Goal: Task Accomplishment & Management: Manage account settings

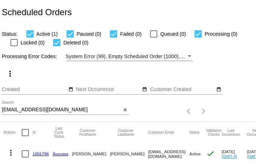
click at [47, 110] on input "[EMAIL_ADDRESS][DOMAIN_NAME]" at bounding box center [62, 110] width 120 height 6
paste input "[PERSON_NAME].[PERSON_NAME]@gmai"
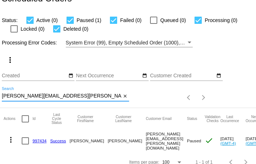
scroll to position [20, 0]
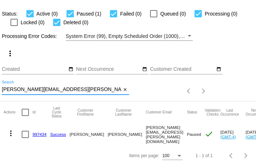
type input "[PERSON_NAME][EMAIL_ADDRESS][PERSON_NAME][DOMAIN_NAME]"
click at [12, 133] on mat-icon "more_vert" at bounding box center [11, 133] width 9 height 9
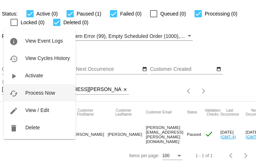
click at [34, 95] on span "Process Now" at bounding box center [40, 93] width 30 height 6
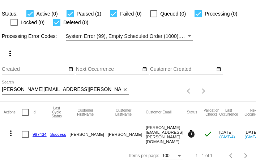
click at [35, 87] on input "[PERSON_NAME][EMAIL_ADDRESS][PERSON_NAME][DOMAIN_NAME]" at bounding box center [62, 90] width 120 height 6
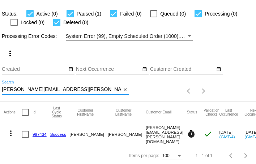
click at [35, 87] on input "[PERSON_NAME][EMAIL_ADDRESS][PERSON_NAME][DOMAIN_NAME]" at bounding box center [62, 90] width 120 height 6
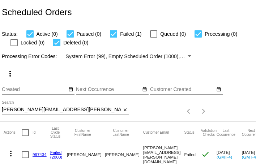
scroll to position [20, 0]
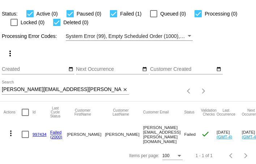
click at [41, 133] on link "997434" at bounding box center [40, 134] width 14 height 5
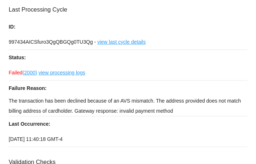
scroll to position [33, 0]
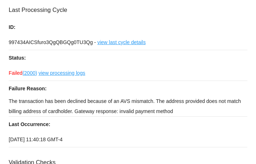
drag, startPoint x: 8, startPoint y: 100, endPoint x: 182, endPoint y: 110, distance: 174.0
click at [182, 110] on p "The transaction has been declined because of an AVS mismatch. The address provi…" at bounding box center [128, 106] width 238 height 20
copy p "The transaction has been declined because of an AVS mismatch. The address provi…"
